Goal: Task Accomplishment & Management: Use online tool/utility

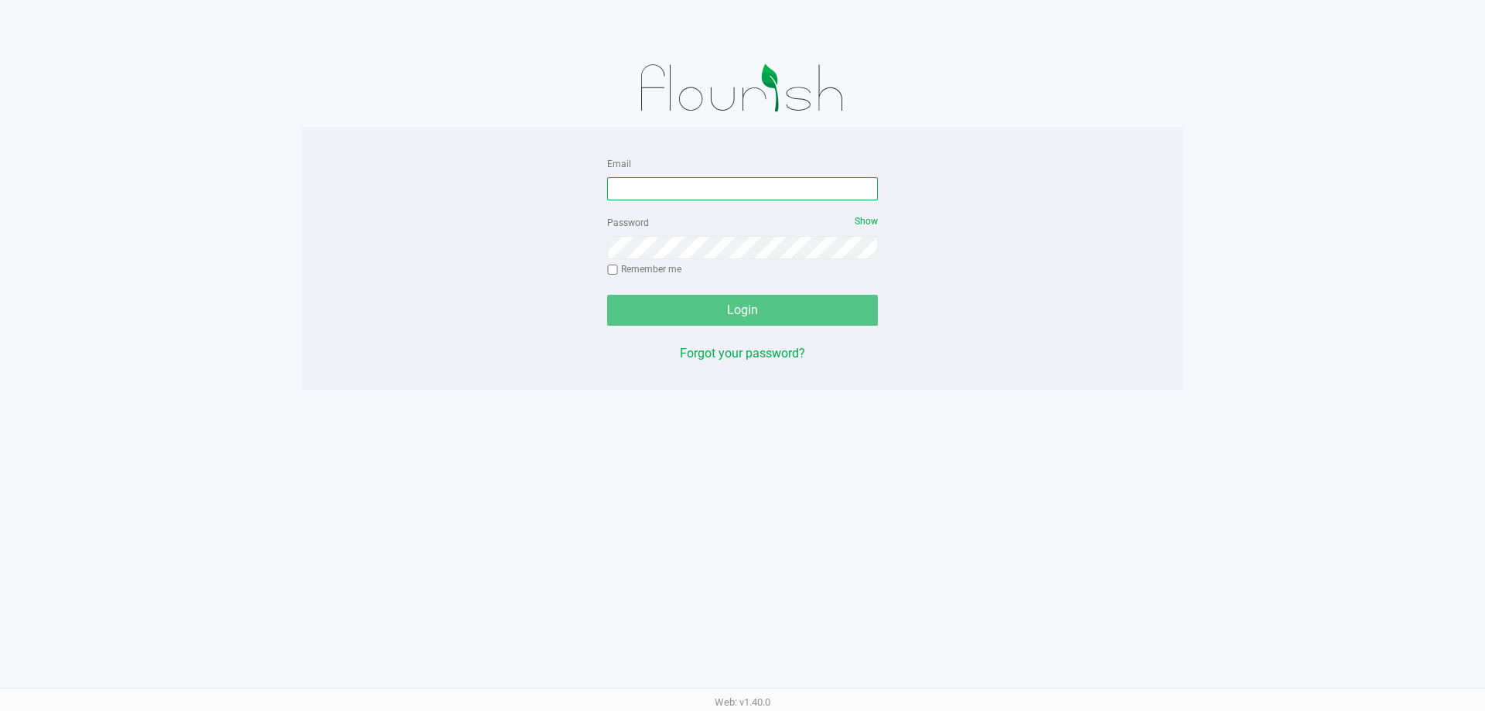
click at [761, 186] on input "Email" at bounding box center [742, 188] width 271 height 23
type input "[EMAIL_ADDRESS][DOMAIN_NAME]"
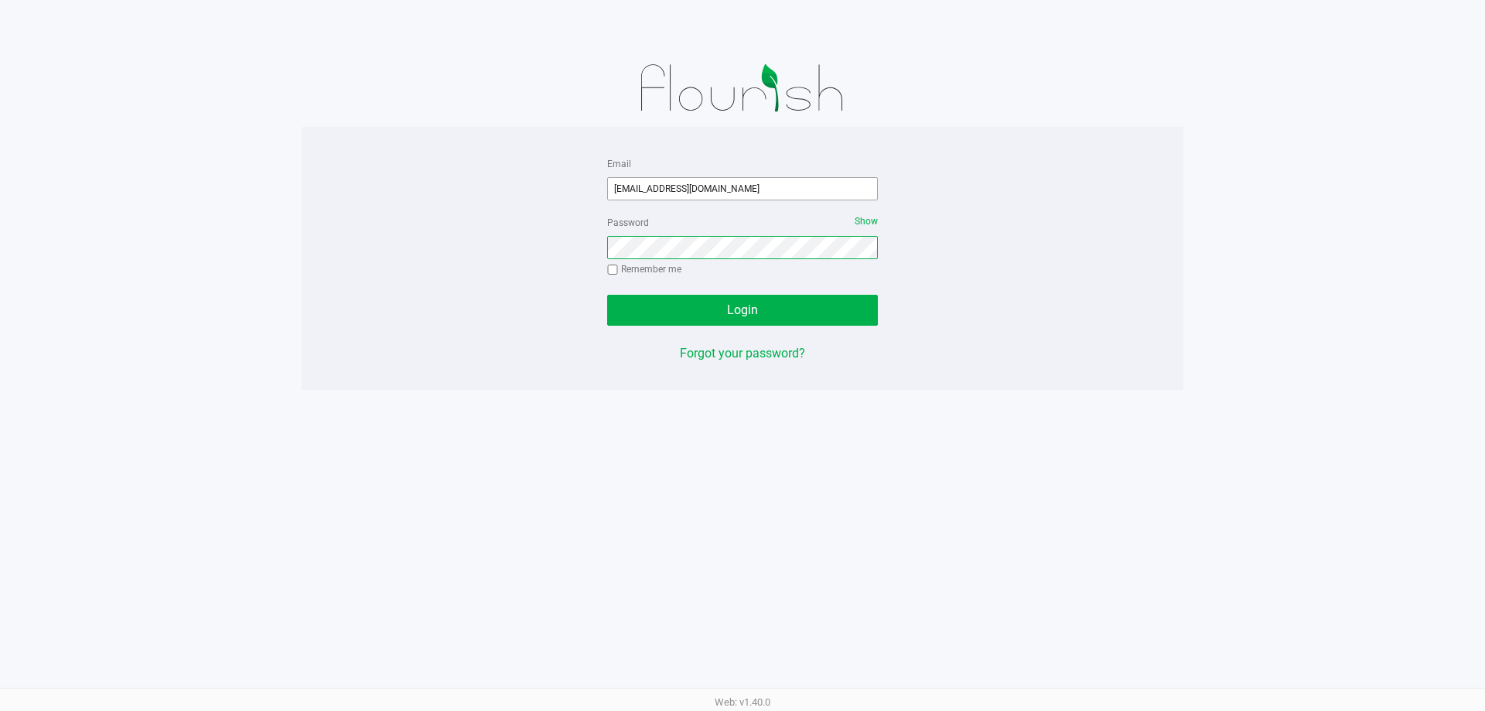
click at [607, 295] on button "Login" at bounding box center [742, 310] width 271 height 31
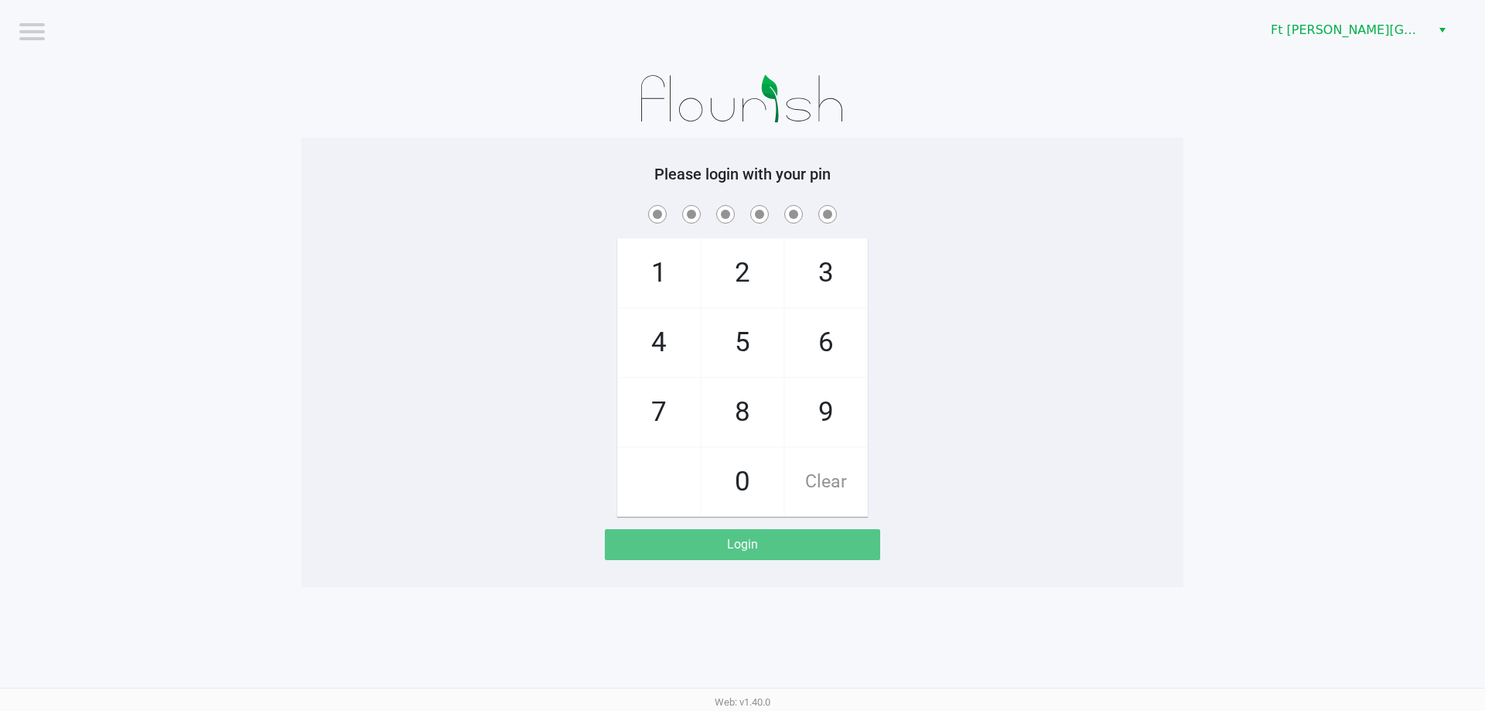
click at [1043, 373] on div "1 4 7 2 5 8 0 3 6 9 Clear" at bounding box center [743, 359] width 882 height 315
checkbox input "true"
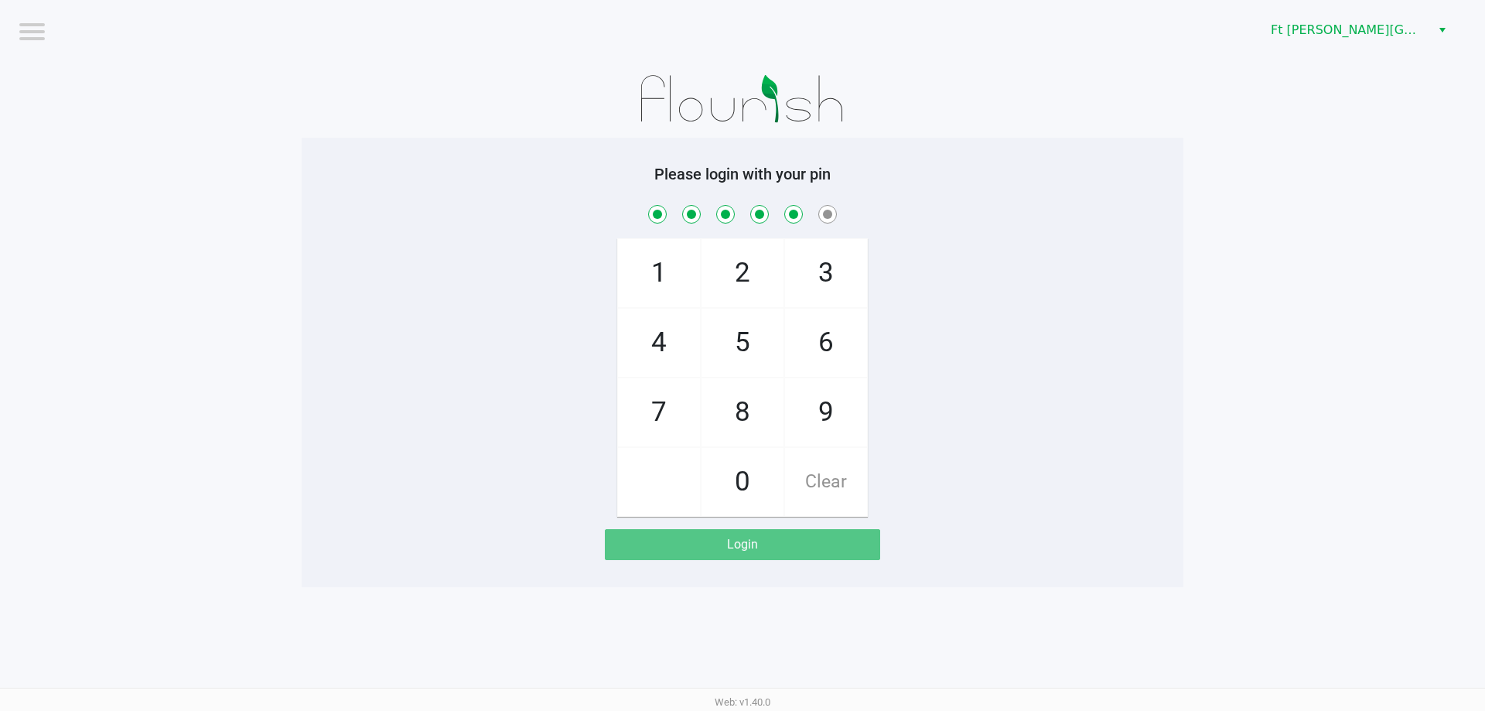
checkbox input "true"
